Goal: Entertainment & Leisure: Consume media (video, audio)

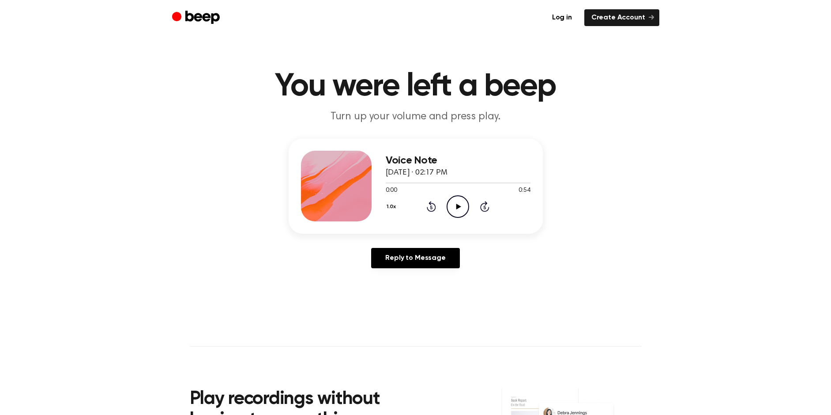
click at [460, 205] on icon at bounding box center [459, 207] width 5 height 6
click at [434, 202] on icon "Rewind 5 seconds" at bounding box center [432, 205] width 10 height 11
drag, startPoint x: 495, startPoint y: 183, endPoint x: 395, endPoint y: 188, distance: 99.9
click at [390, 190] on div "0:42 0:54 Your browser does not support the [object Object] element." at bounding box center [458, 187] width 145 height 16
click at [407, 179] on div at bounding box center [458, 182] width 145 height 7
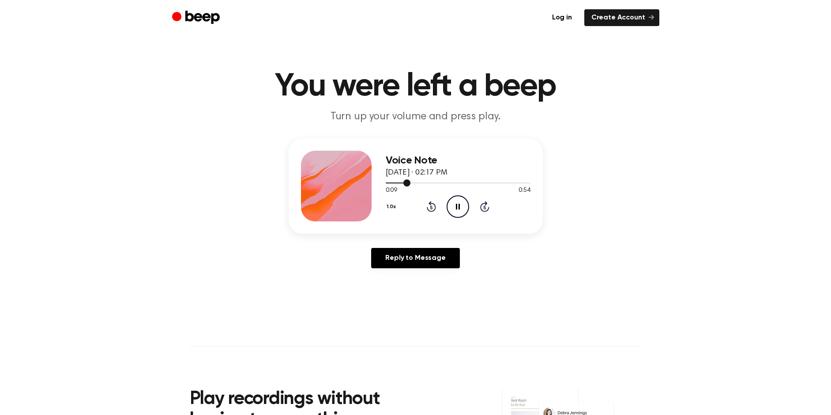
click at [389, 181] on div at bounding box center [458, 182] width 145 height 7
click at [465, 204] on icon "Play Audio" at bounding box center [458, 206] width 23 height 23
click at [453, 206] on icon "Play Audio" at bounding box center [458, 206] width 23 height 23
click at [387, 183] on div at bounding box center [458, 182] width 145 height 7
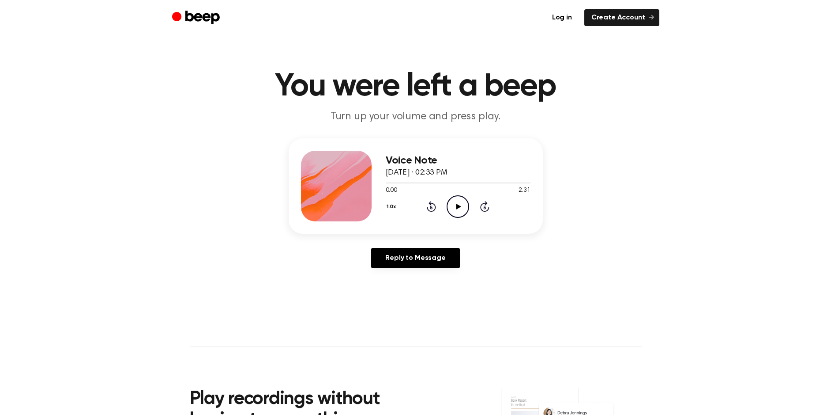
click at [458, 199] on icon "Play Audio" at bounding box center [458, 206] width 23 height 23
click at [449, 204] on icon "Play Audio" at bounding box center [458, 206] width 23 height 23
click at [460, 211] on icon "Play Audio" at bounding box center [458, 206] width 23 height 23
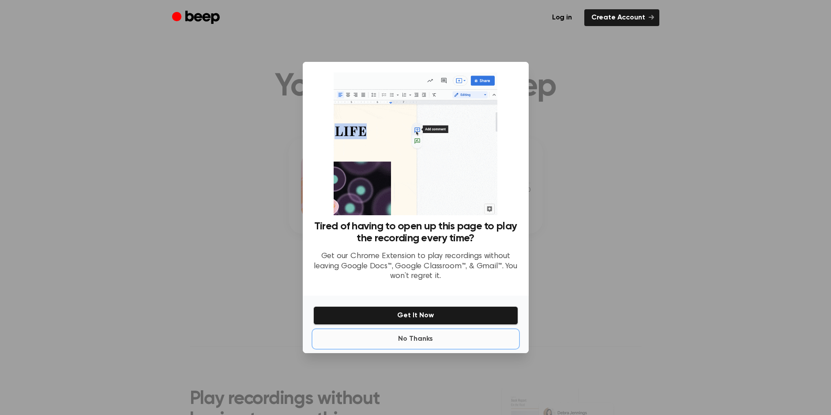
click at [419, 342] on button "No Thanks" at bounding box center [416, 339] width 205 height 18
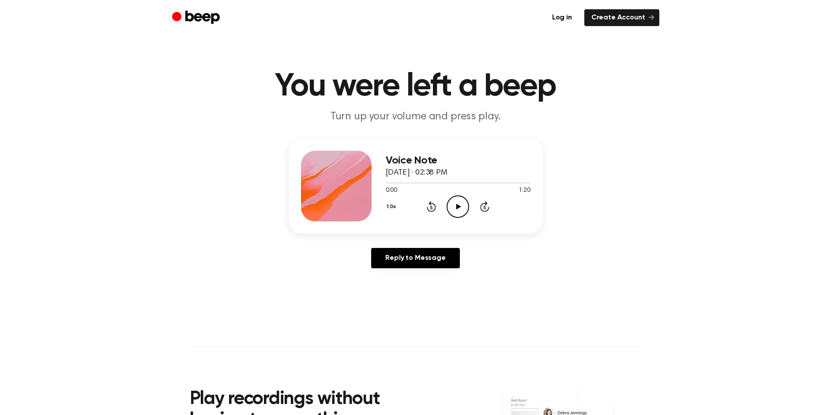
click at [461, 200] on icon "Play Audio" at bounding box center [458, 206] width 23 height 23
click at [470, 210] on div "1.0x Rewind 5 seconds Play Audio Skip 5 seconds" at bounding box center [458, 206] width 145 height 23
click at [468, 210] on icon "Play Audio" at bounding box center [458, 206] width 23 height 23
click at [465, 209] on icon "Play Audio" at bounding box center [458, 206] width 23 height 23
click at [463, 209] on icon "Play Audio" at bounding box center [458, 206] width 23 height 23
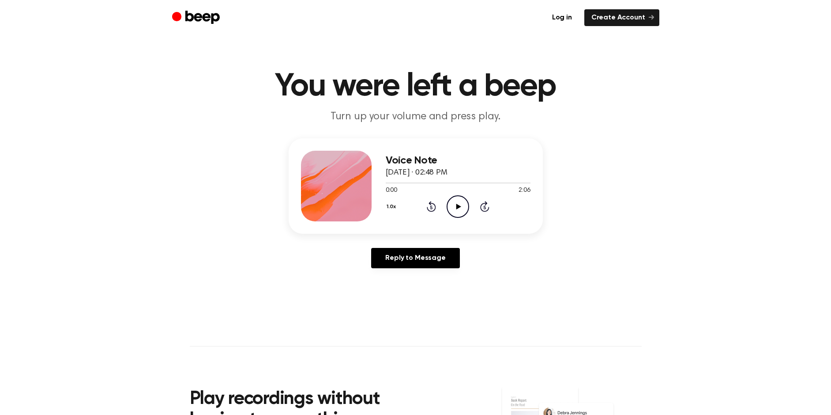
click at [468, 203] on circle at bounding box center [458, 207] width 22 height 22
click at [469, 209] on circle at bounding box center [458, 207] width 22 height 22
click at [455, 209] on icon "Play Audio" at bounding box center [458, 206] width 23 height 23
click at [458, 204] on icon "Play Audio" at bounding box center [458, 206] width 23 height 23
click at [457, 203] on icon "Play Audio" at bounding box center [458, 206] width 23 height 23
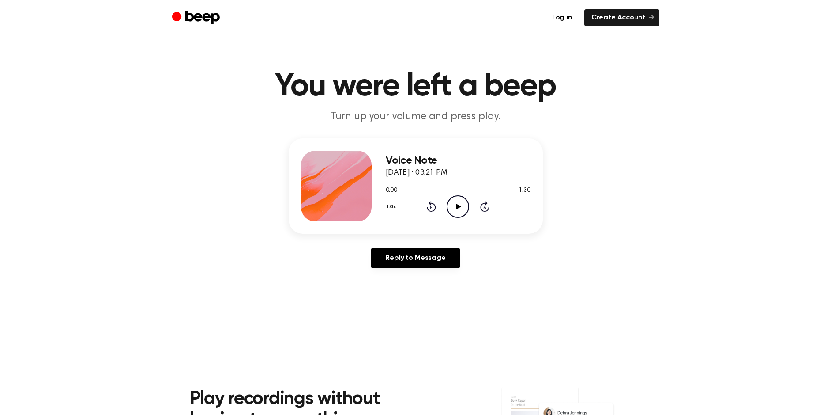
click at [450, 200] on icon "Play Audio" at bounding box center [458, 206] width 23 height 23
click at [463, 208] on icon "Play Audio" at bounding box center [458, 206] width 23 height 23
click at [462, 203] on icon "Play Audio" at bounding box center [458, 206] width 23 height 23
click at [459, 204] on icon "Play Audio" at bounding box center [458, 206] width 23 height 23
click at [456, 213] on icon "Play Audio" at bounding box center [458, 206] width 23 height 23
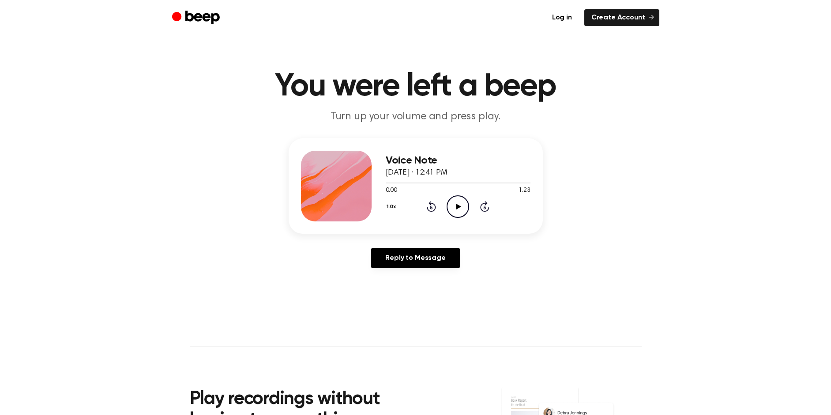
click at [459, 205] on icon at bounding box center [459, 207] width 5 height 6
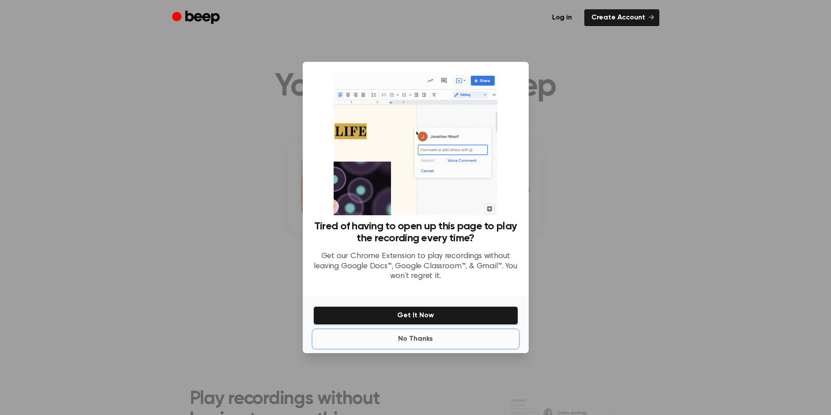
click at [412, 339] on button "No Thanks" at bounding box center [416, 339] width 205 height 18
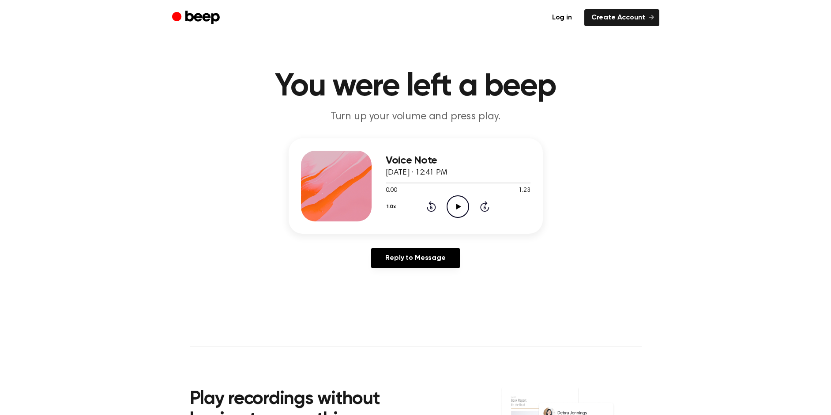
click at [455, 205] on icon "Play Audio" at bounding box center [458, 206] width 23 height 23
click at [461, 199] on icon "Play Audio" at bounding box center [458, 206] width 23 height 23
click at [460, 205] on icon at bounding box center [459, 207] width 5 height 6
click at [457, 208] on icon at bounding box center [459, 207] width 5 height 6
click at [466, 202] on icon "Play Audio" at bounding box center [458, 206] width 23 height 23
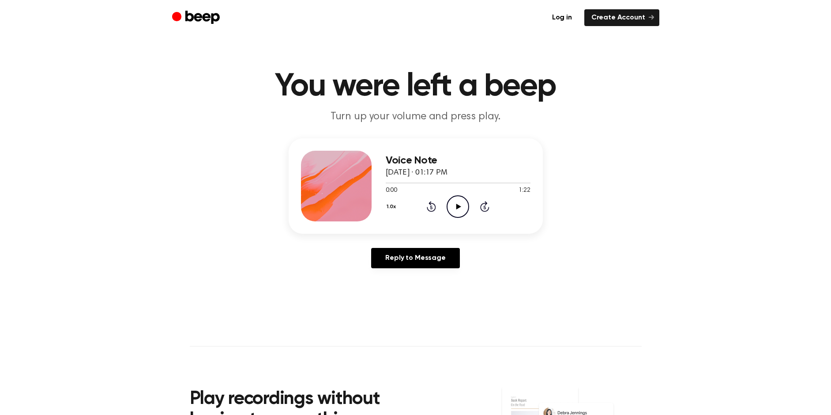
click at [460, 201] on icon "Play Audio" at bounding box center [458, 206] width 23 height 23
